Goal: Information Seeking & Learning: Learn about a topic

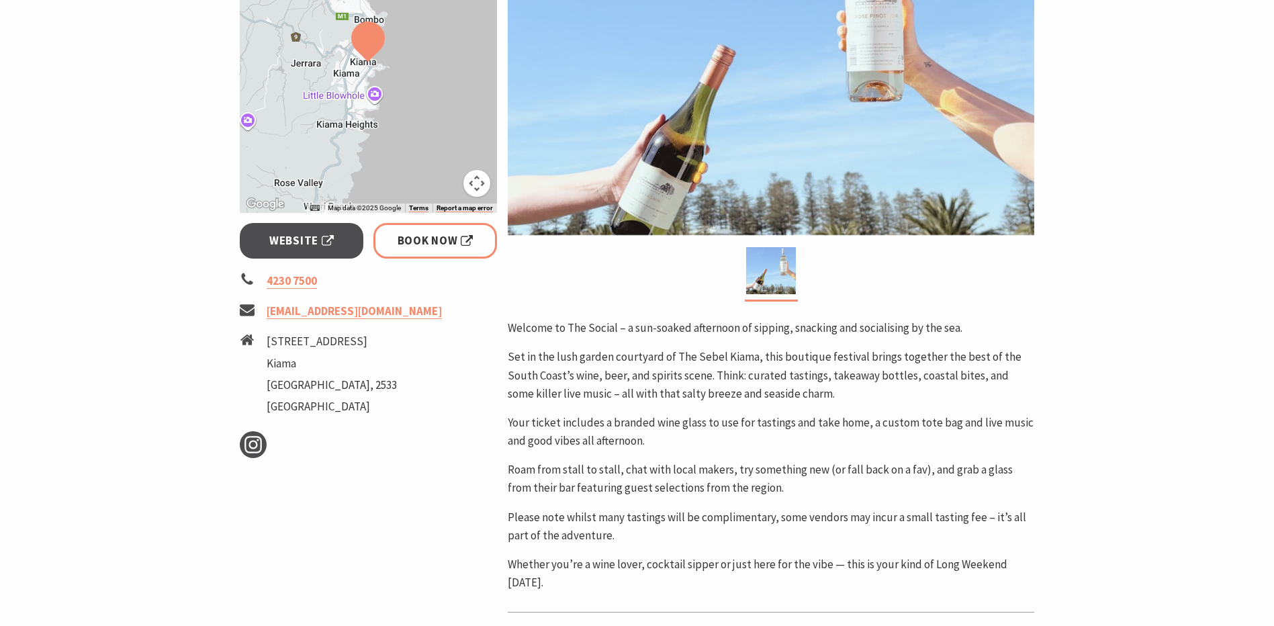
scroll to position [403, 0]
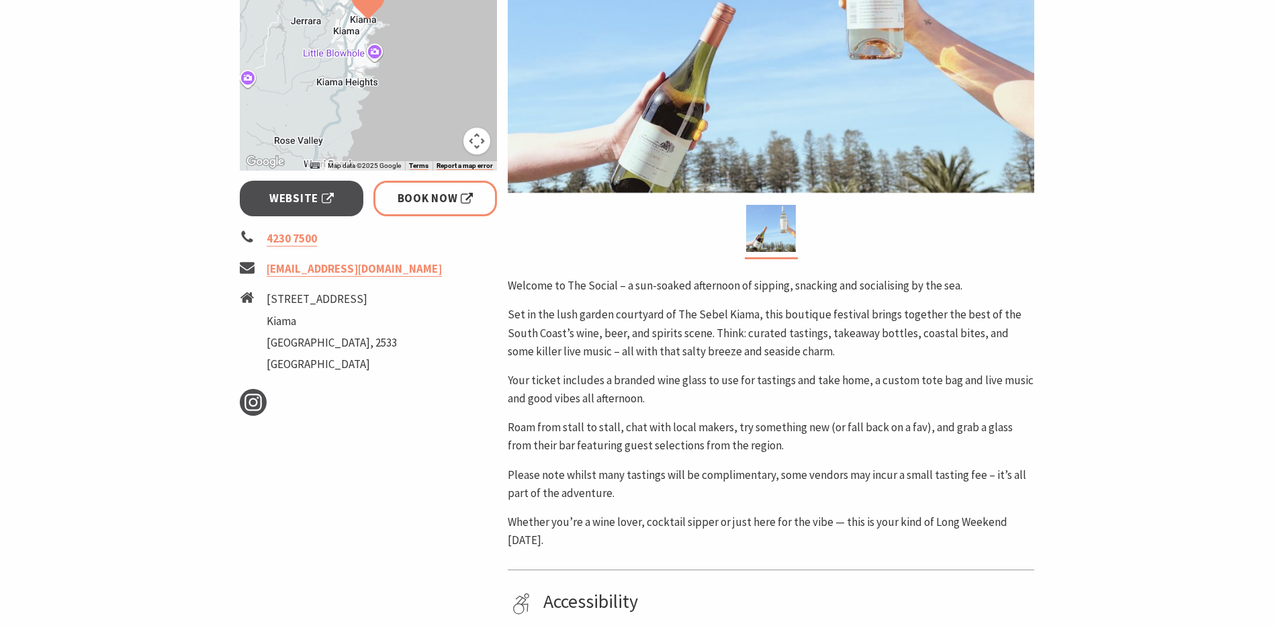
drag, startPoint x: 755, startPoint y: 193, endPoint x: 670, endPoint y: 289, distance: 128.5
click at [694, 321] on p "Set in the lush garden courtyard of The Sebel Kiama, this boutique festival bri…" at bounding box center [771, 333] width 527 height 55
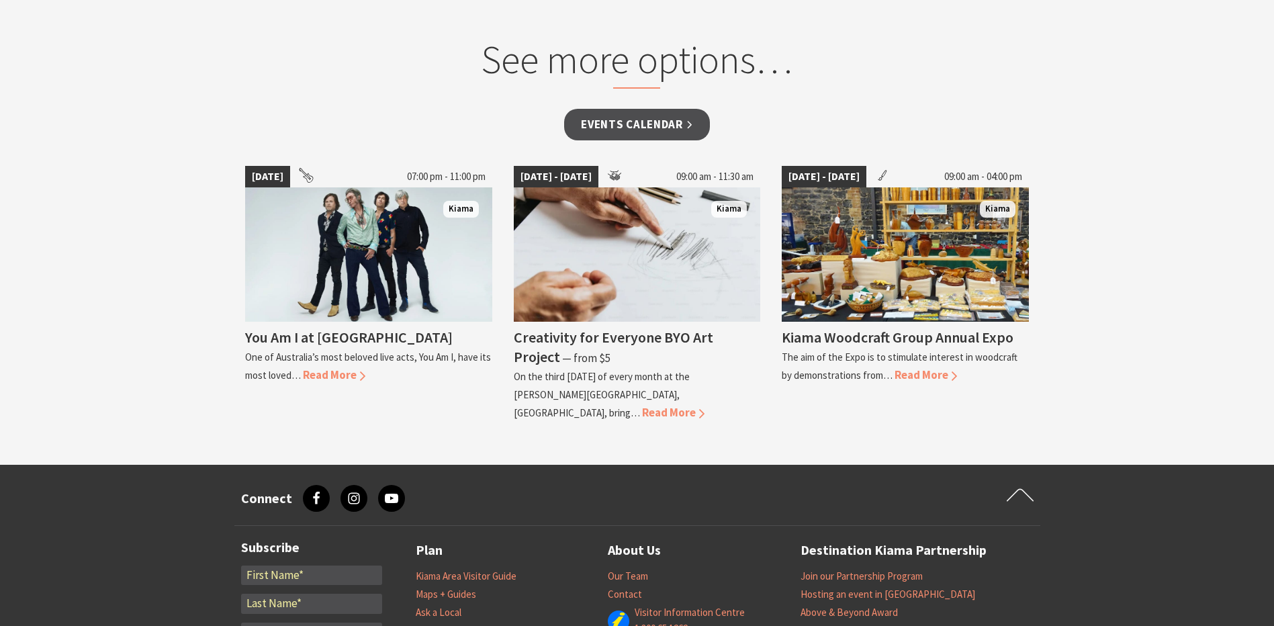
scroll to position [1209, 0]
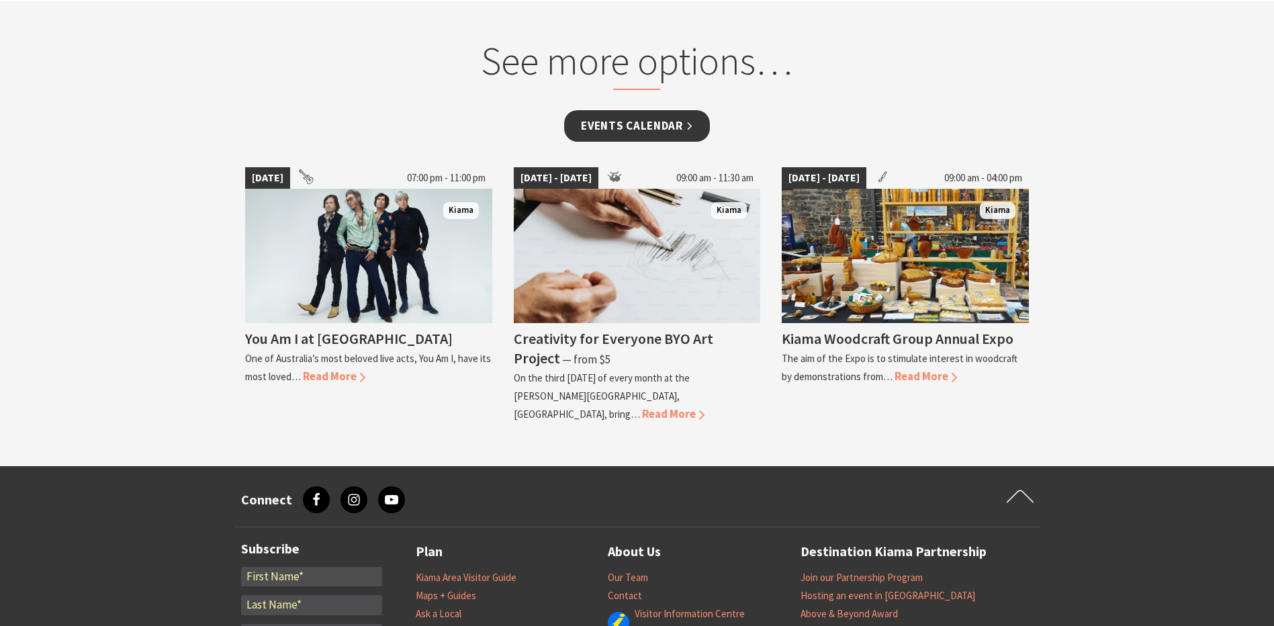
click at [622, 121] on link "Events Calendar" at bounding box center [637, 126] width 146 height 32
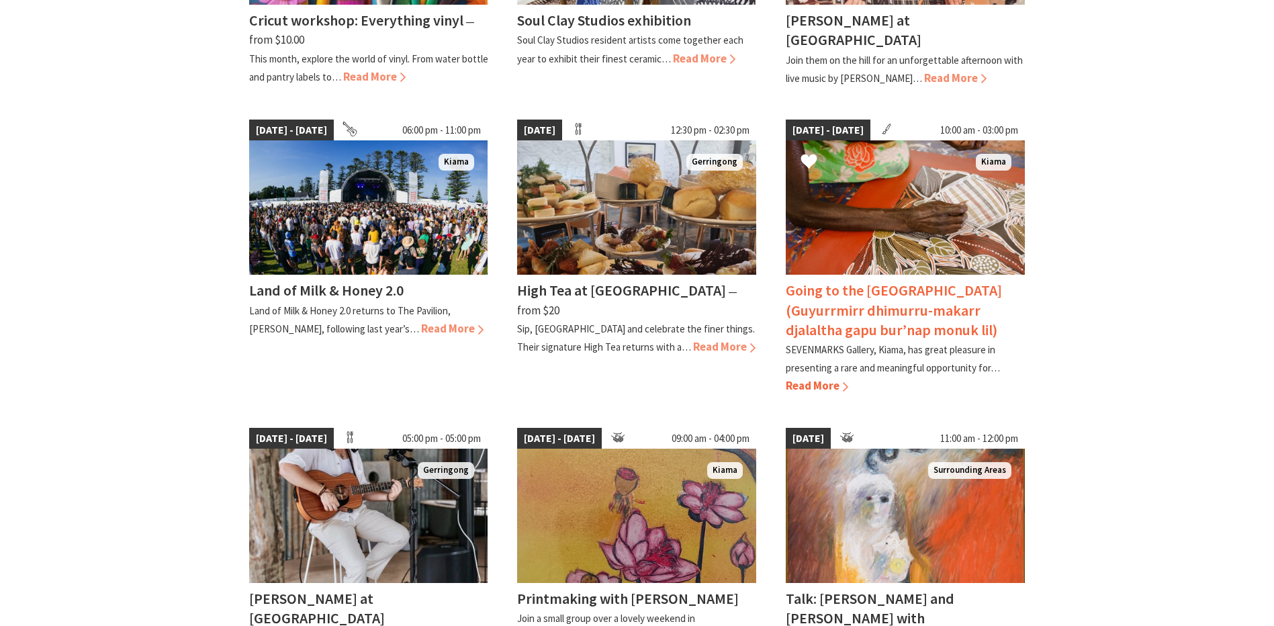
scroll to position [604, 0]
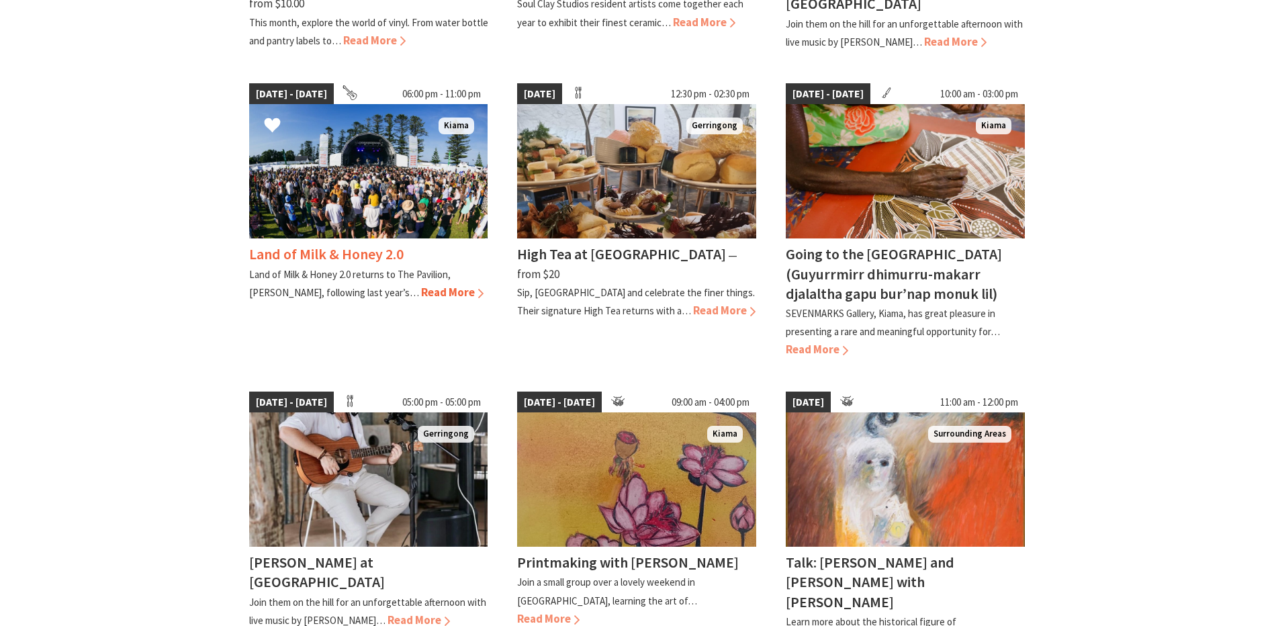
click at [401, 154] on img at bounding box center [368, 171] width 239 height 134
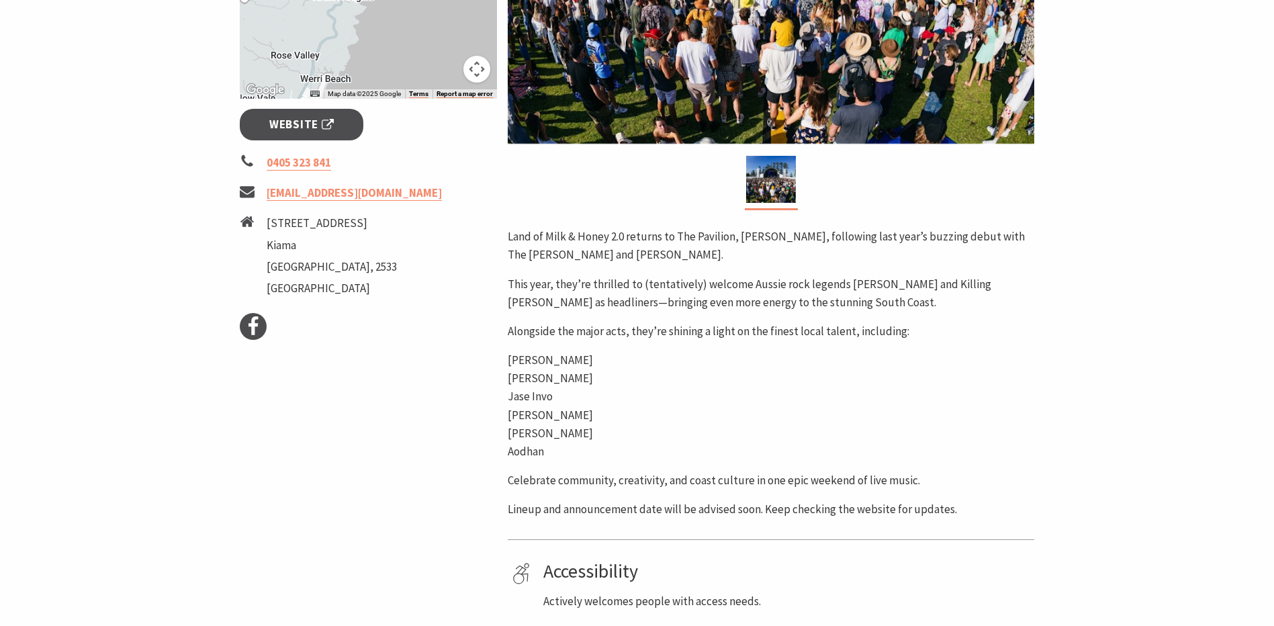
scroll to position [336, 0]
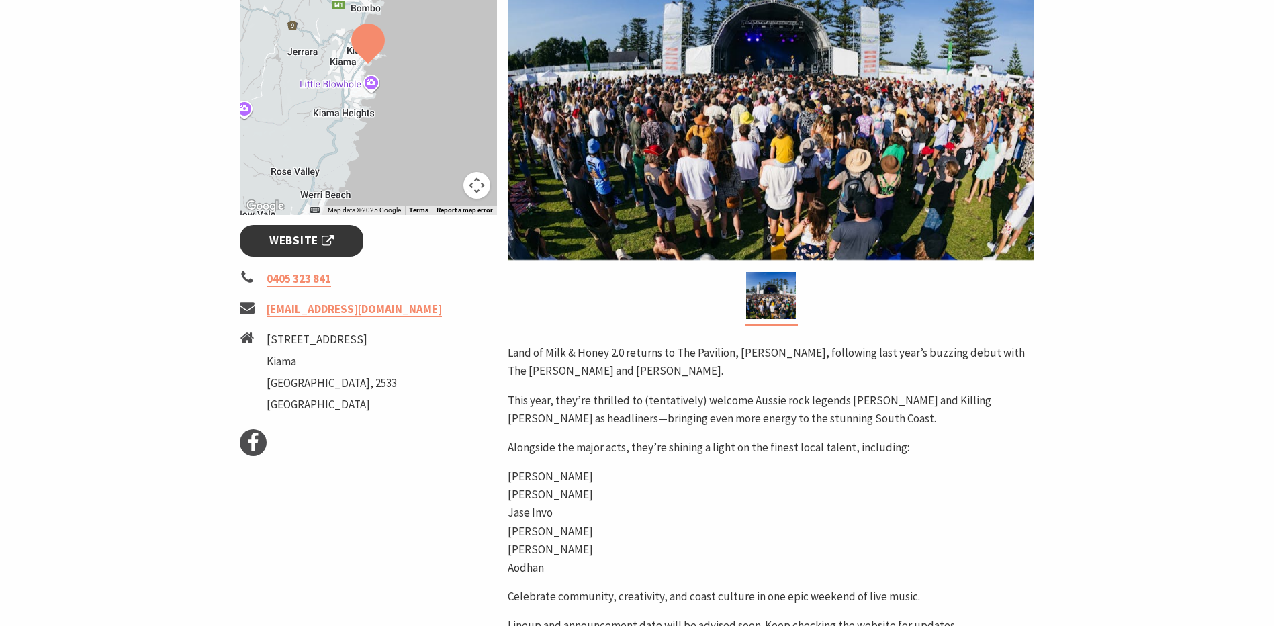
click at [326, 240] on span "Website" at bounding box center [301, 241] width 64 height 18
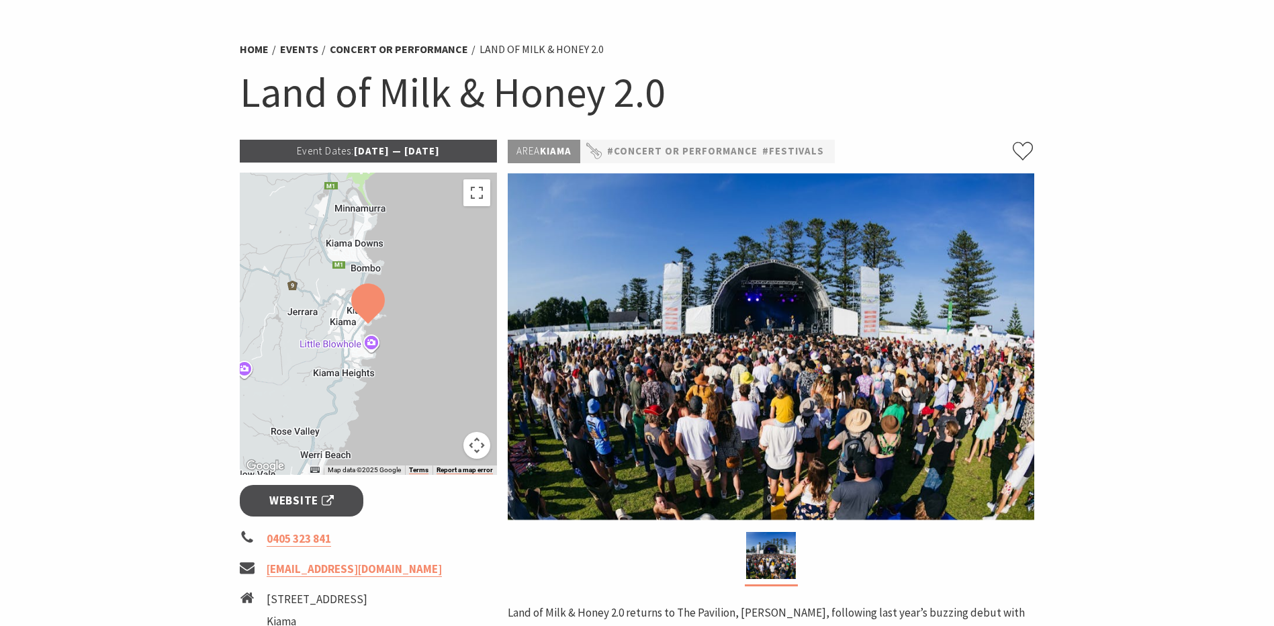
scroll to position [0, 0]
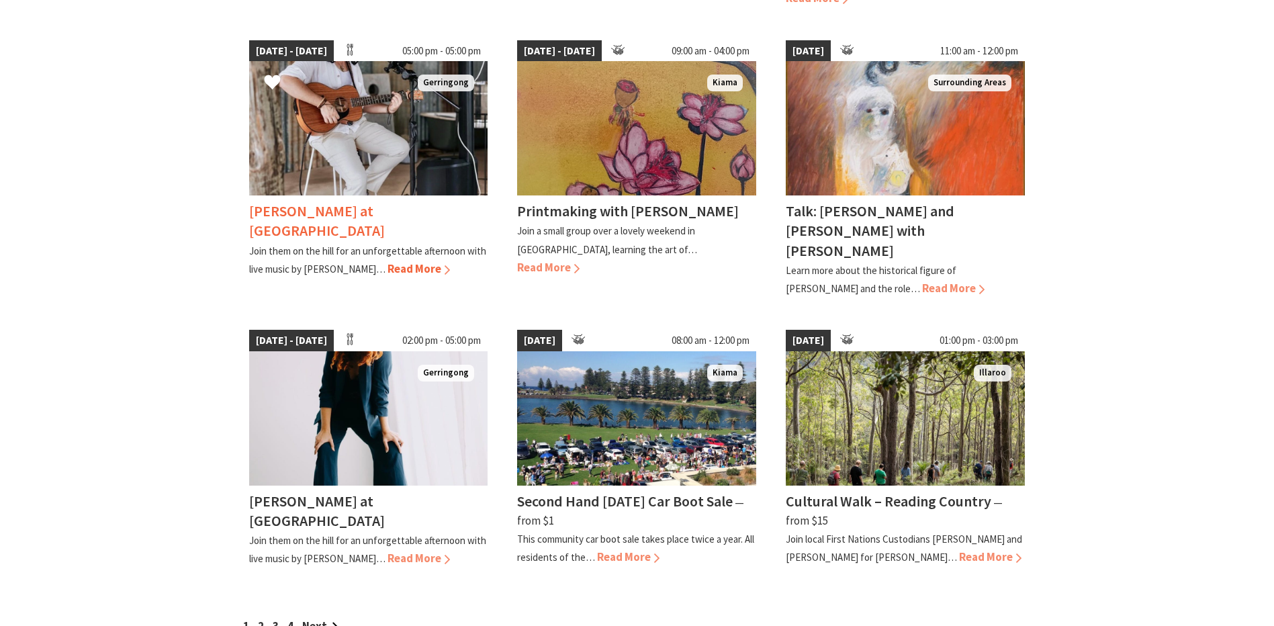
scroll to position [1075, 0]
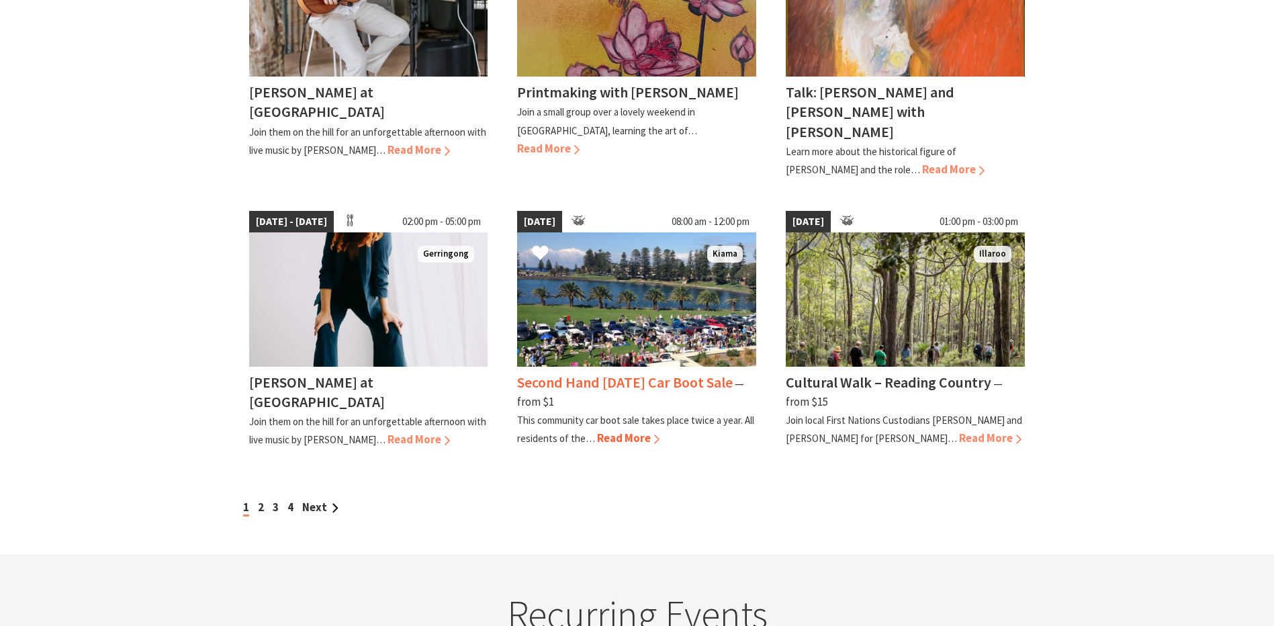
click at [649, 320] on img at bounding box center [636, 299] width 239 height 134
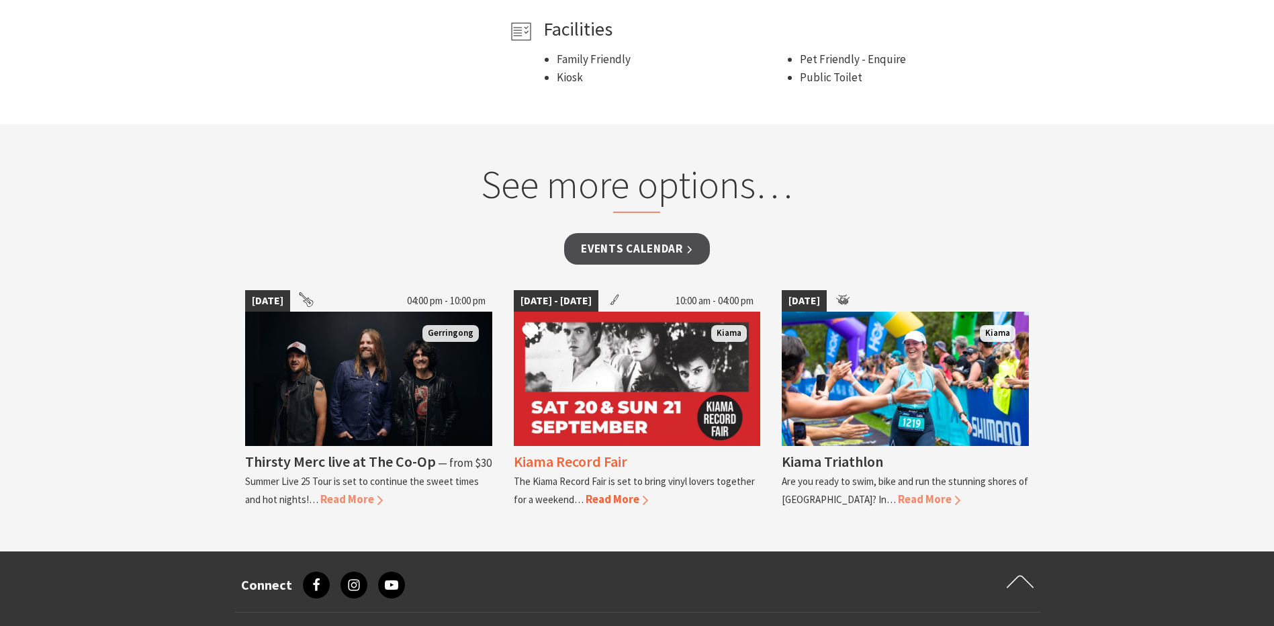
scroll to position [1007, 0]
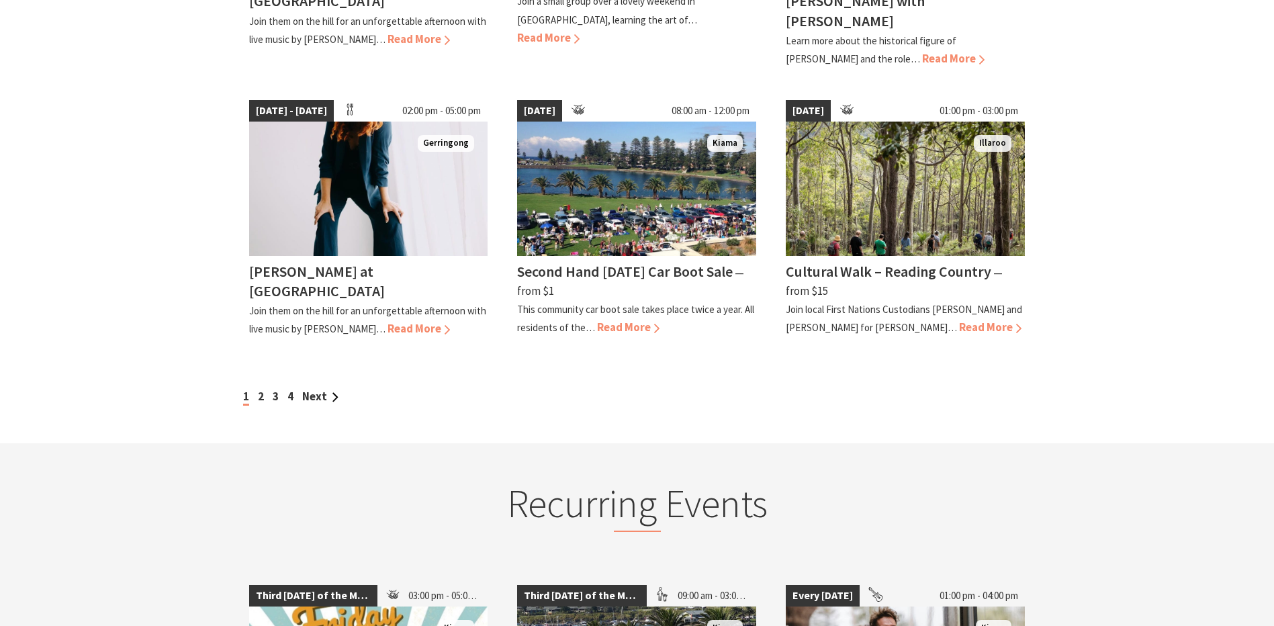
scroll to position [1209, 0]
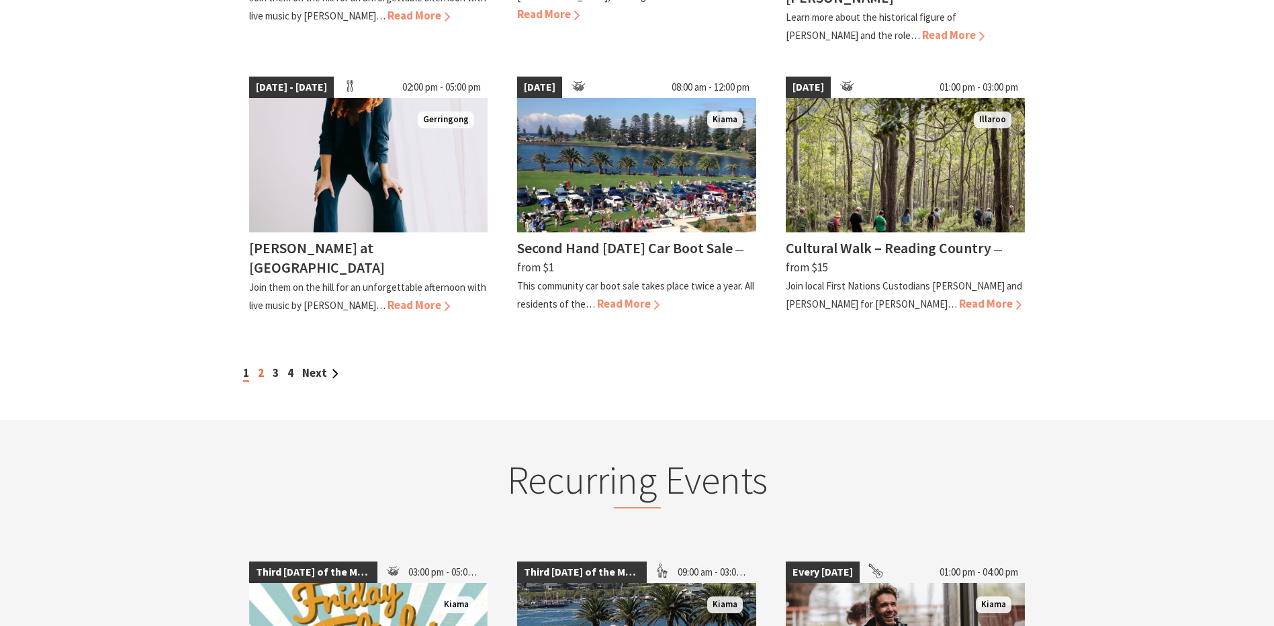
click at [259, 366] on link "2" at bounding box center [261, 372] width 6 height 15
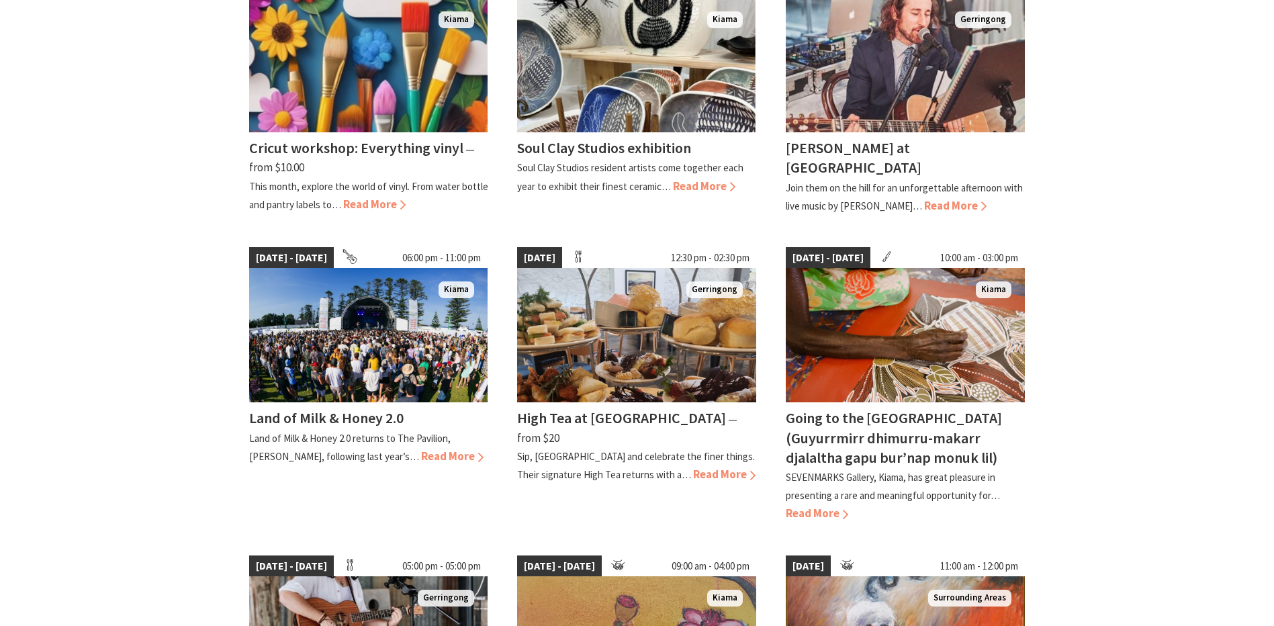
scroll to position [604, 0]
